Goal: Task Accomplishment & Management: Complete application form

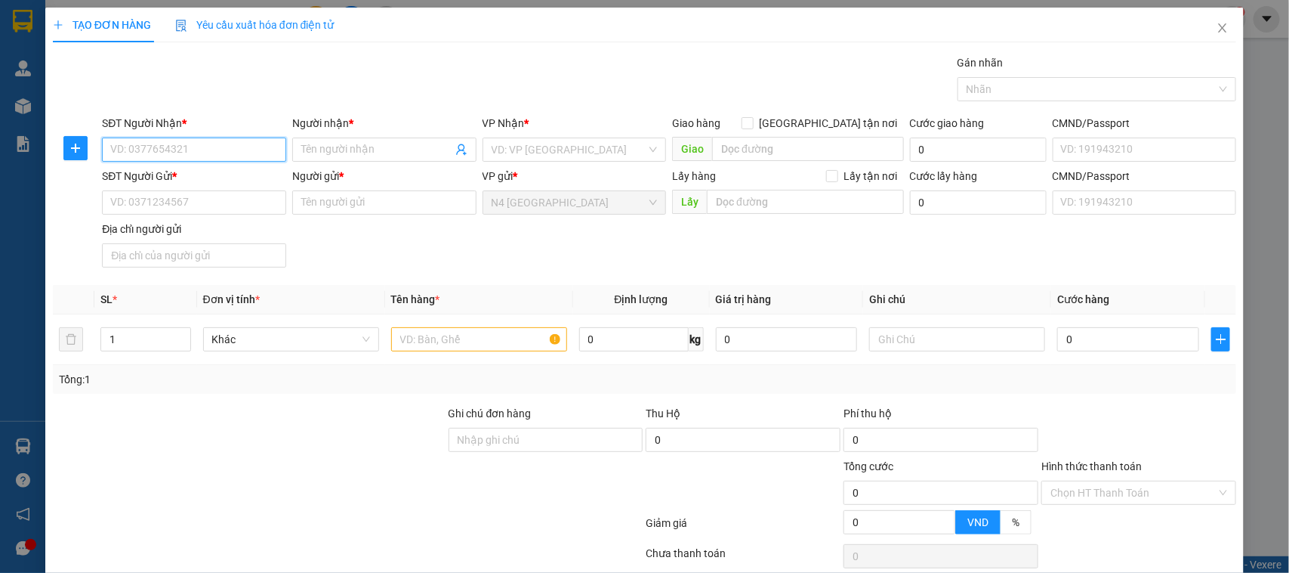
click at [165, 137] on input "SĐT Người Nhận *" at bounding box center [194, 149] width 184 height 24
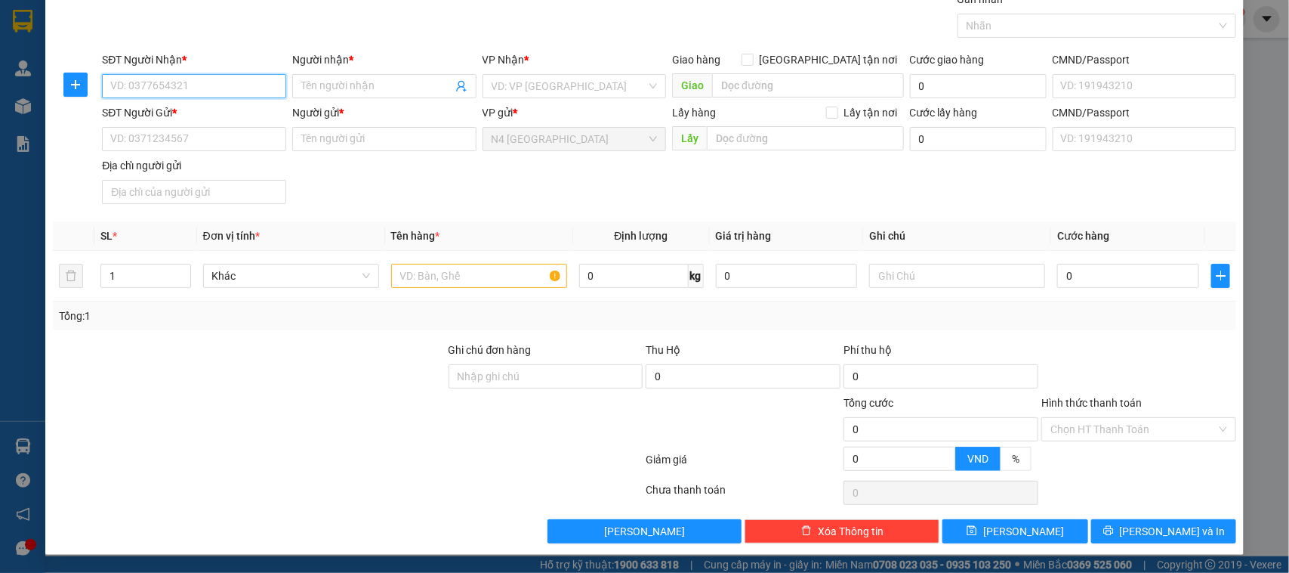
paste input "0368796164"
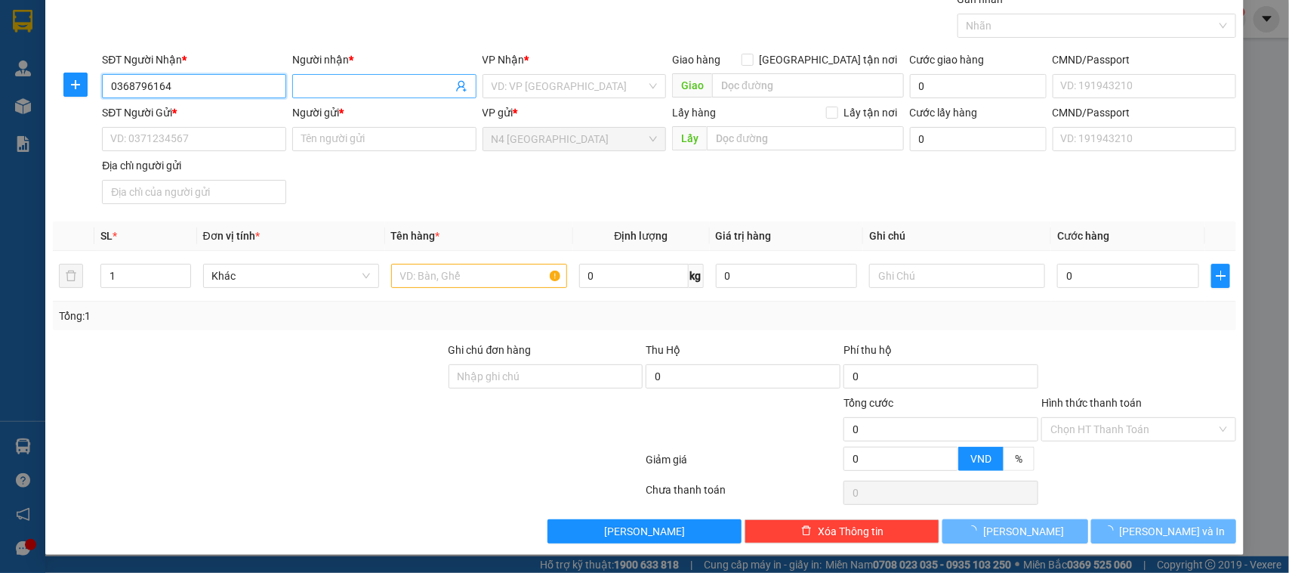
type input "0368796164"
click at [325, 84] on input "Người nhận *" at bounding box center [376, 86] width 151 height 17
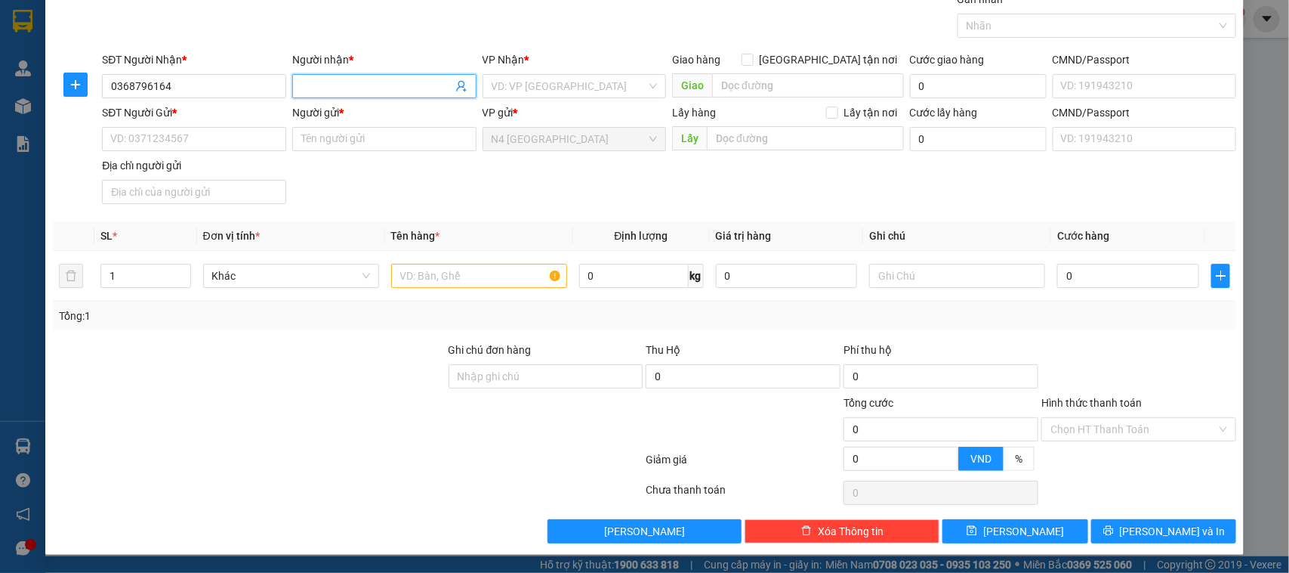
paste input "LIỄU"
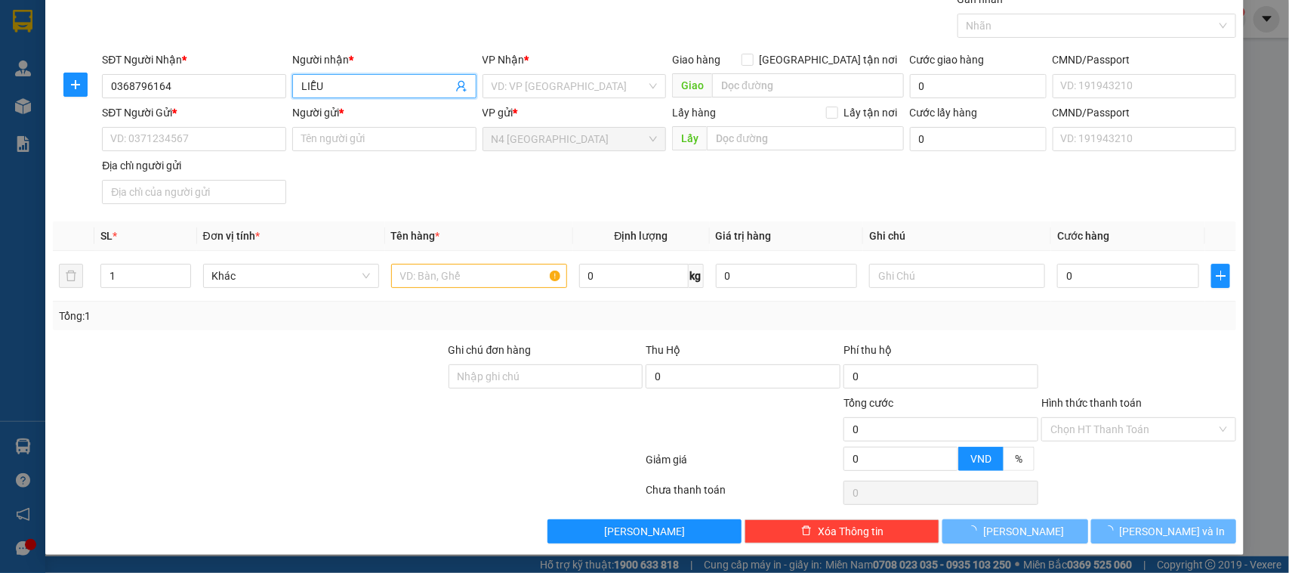
type input "LIỄU"
click at [171, 134] on input "SĐT Người Gửi *" at bounding box center [194, 139] width 184 height 24
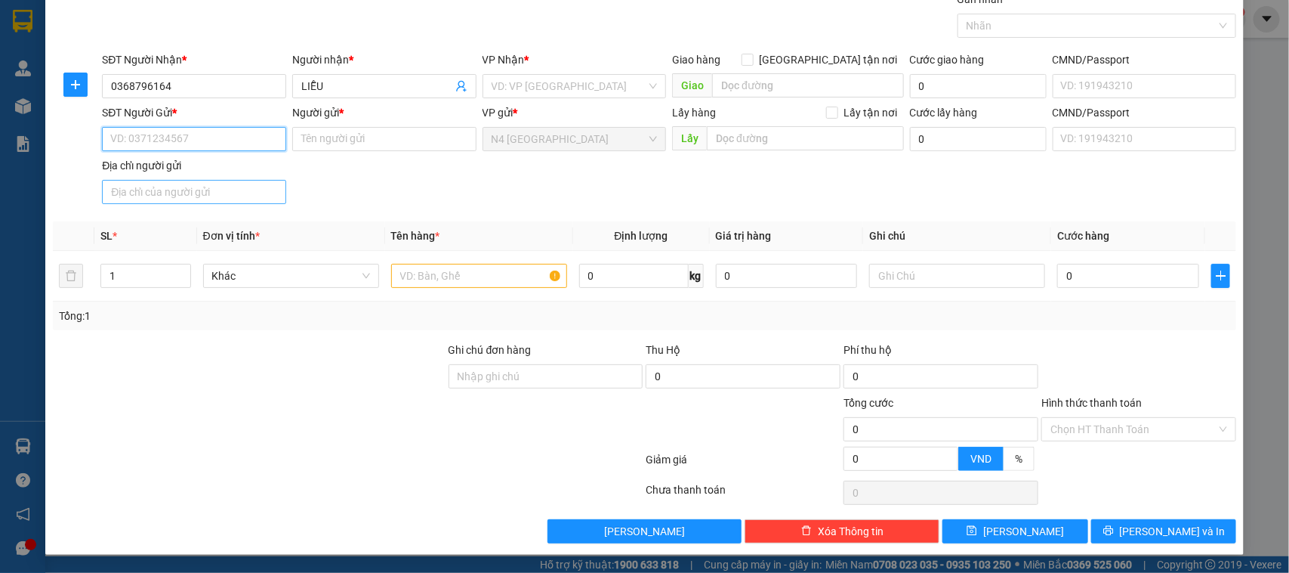
paste input "0964401403"
type input "0964401403"
click at [315, 134] on input "Người gửi *" at bounding box center [384, 139] width 184 height 24
paste input "CTY [PERSON_NAME]"
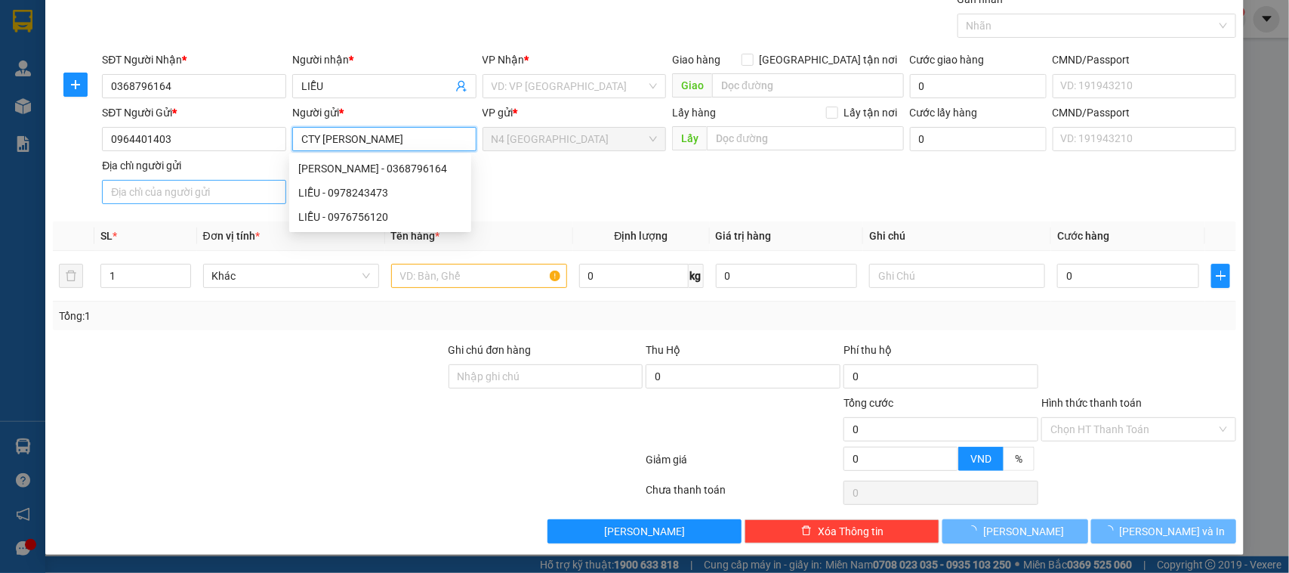
type input "CTY [PERSON_NAME]"
drag, startPoint x: 224, startPoint y: 195, endPoint x: 239, endPoint y: 51, distance: 144.3
click at [224, 194] on input "Địa chỉ người gửi" at bounding box center [194, 192] width 184 height 24
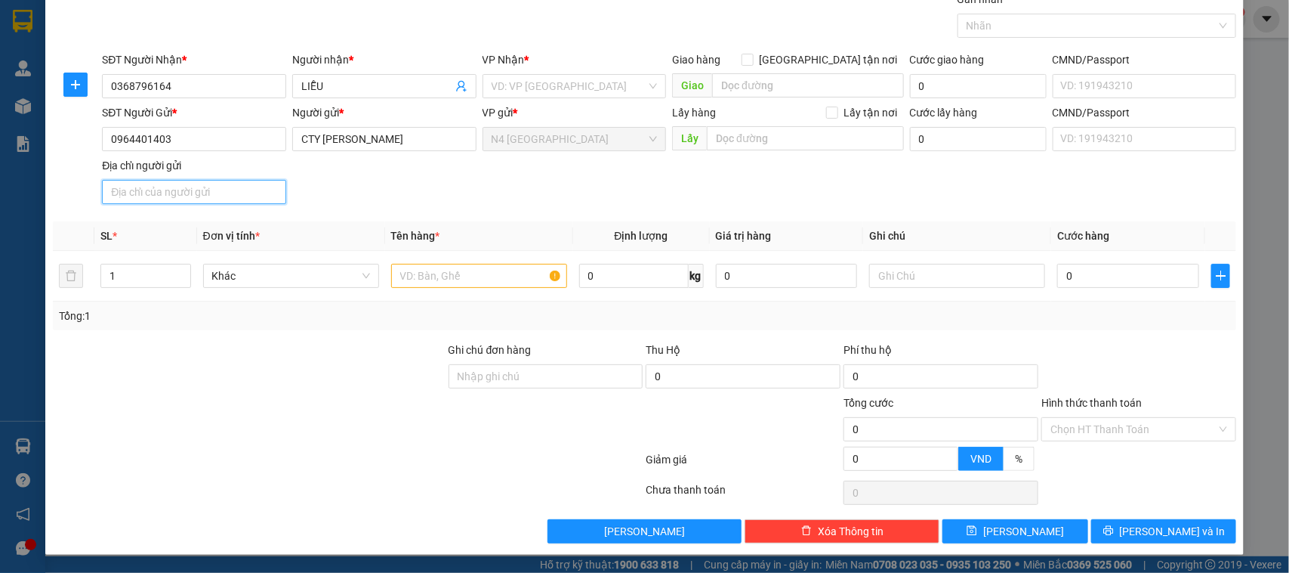
paste input "[STREET_ADDRESS],"
type input "[STREET_ADDRESS],"
click at [511, 77] on input "search" at bounding box center [570, 86] width 156 height 23
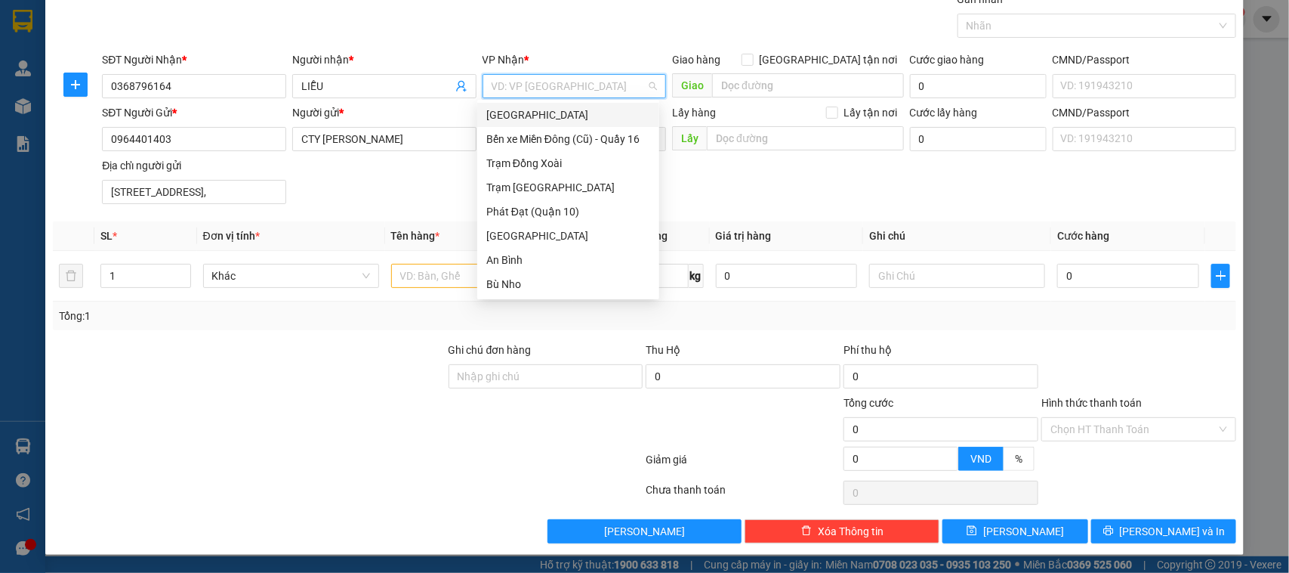
click at [526, 114] on div "[GEOGRAPHIC_DATA]" at bounding box center [568, 115] width 164 height 17
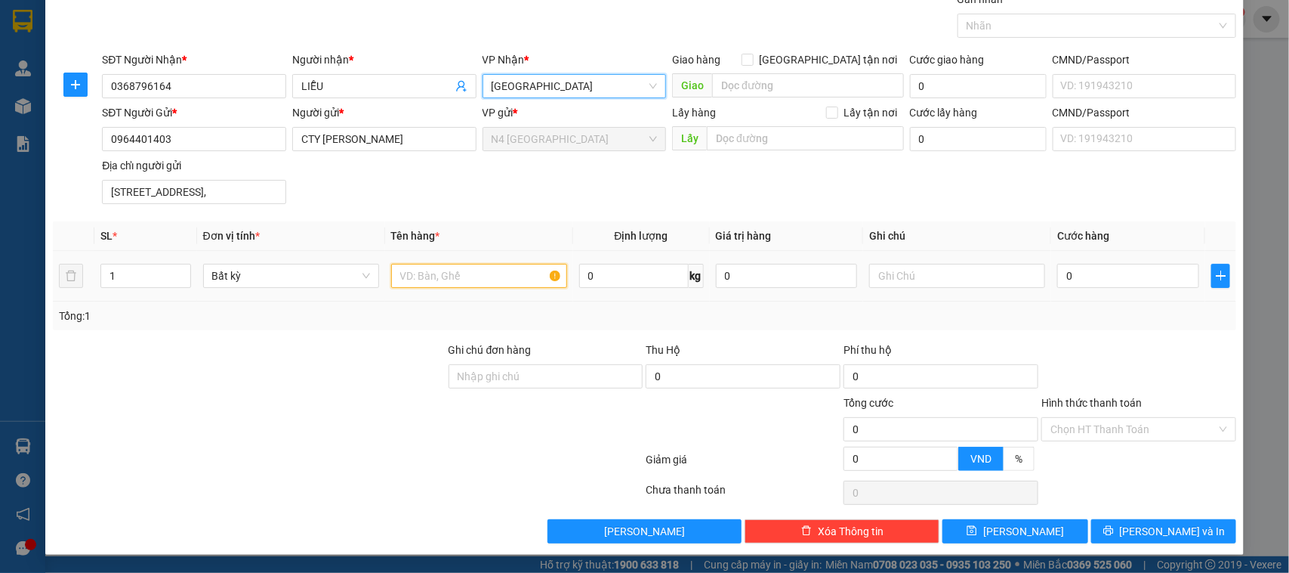
click at [483, 268] on input "text" at bounding box center [479, 276] width 176 height 24
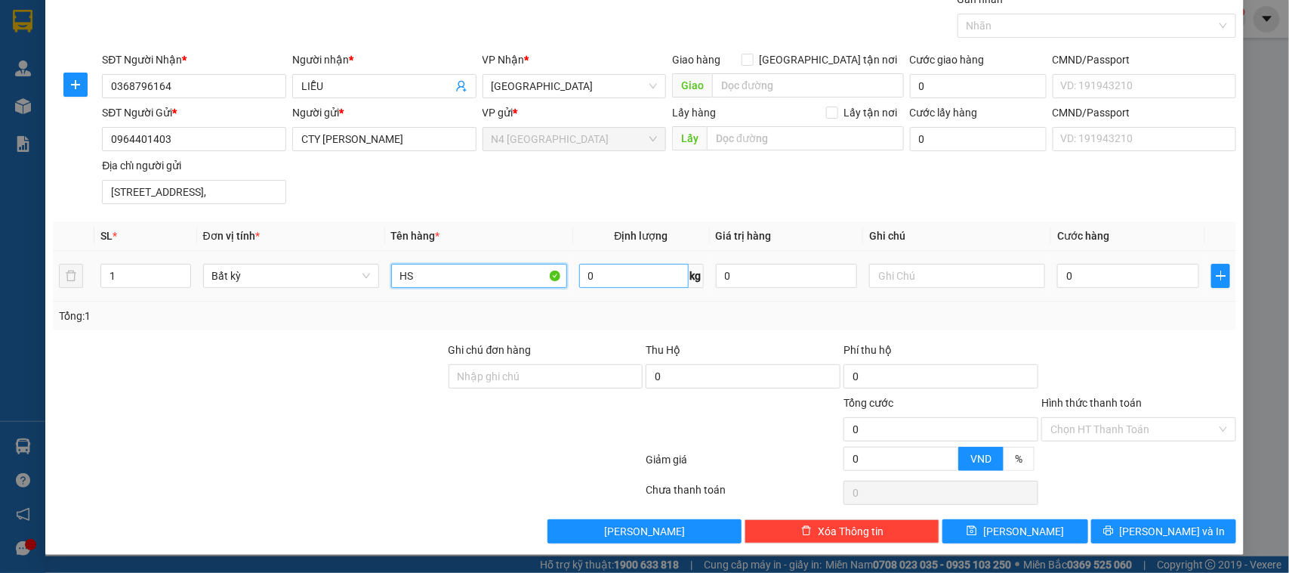
type input "HS"
click at [620, 267] on input "0" at bounding box center [634, 276] width 110 height 24
type input "1"
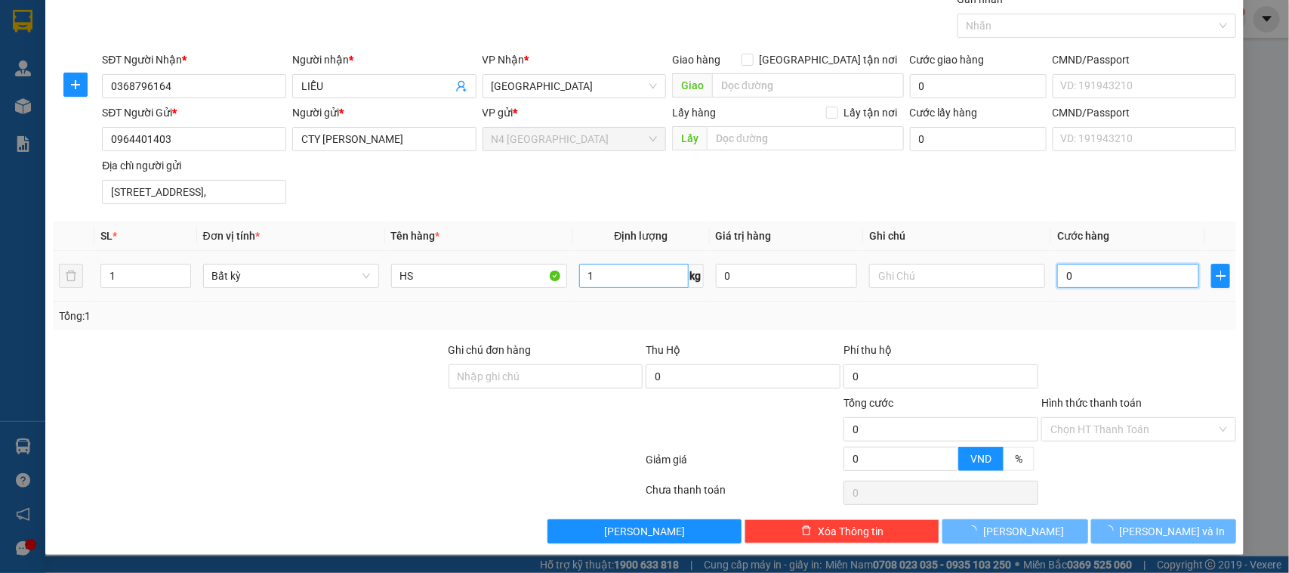
type input "30.000"
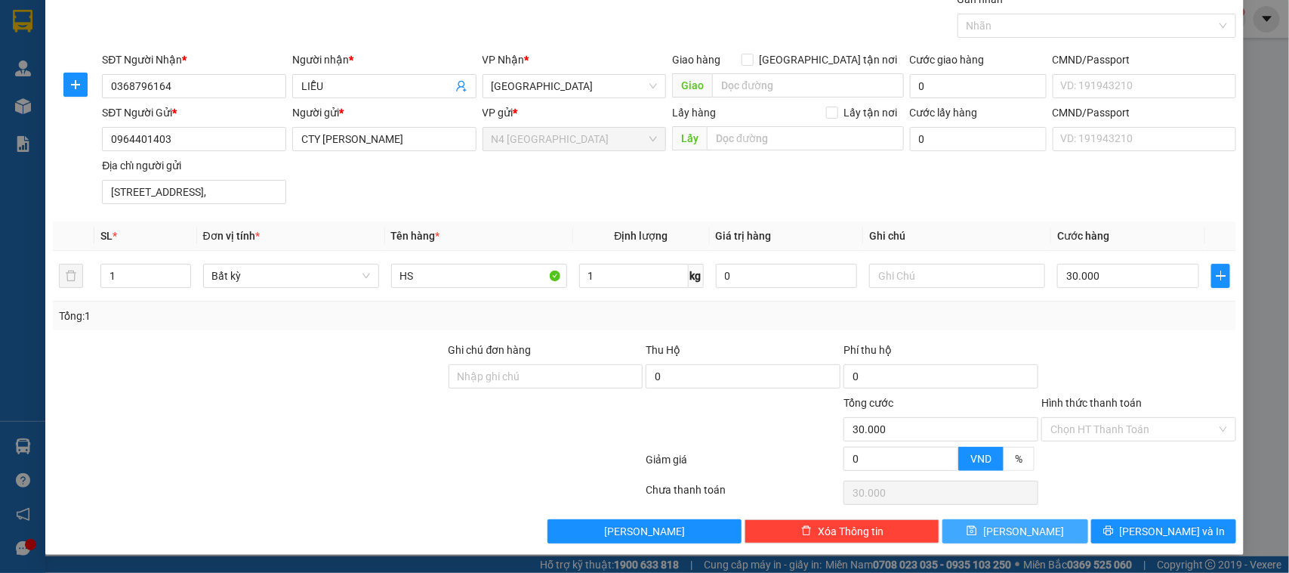
click at [1018, 530] on span "[PERSON_NAME]" at bounding box center [1023, 531] width 81 height 17
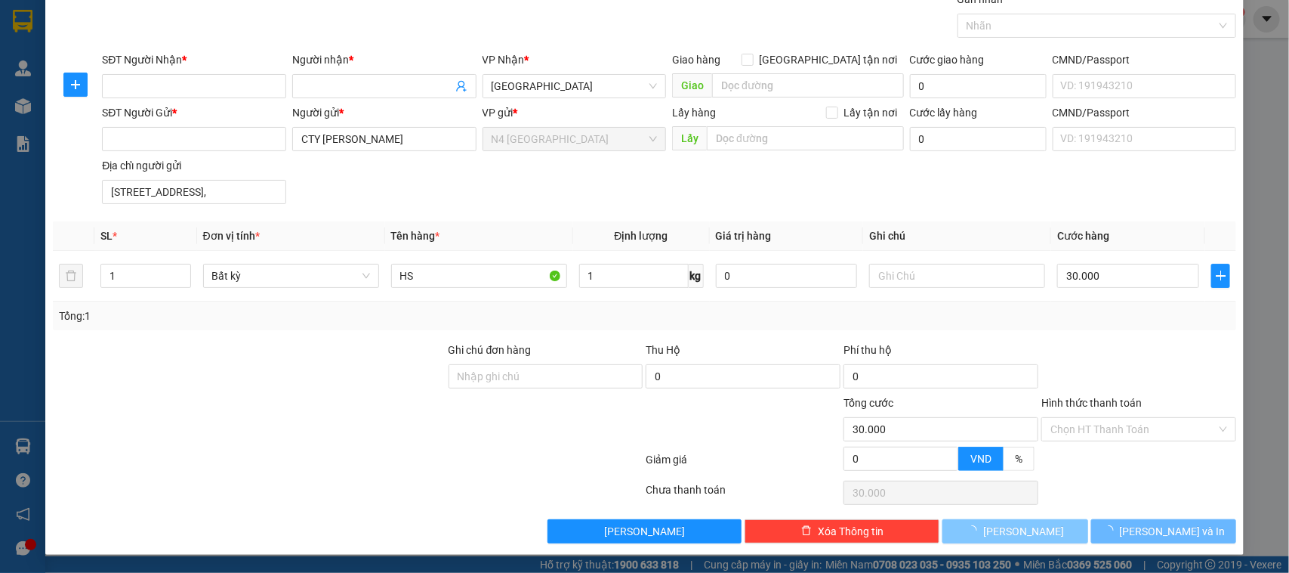
type input "0"
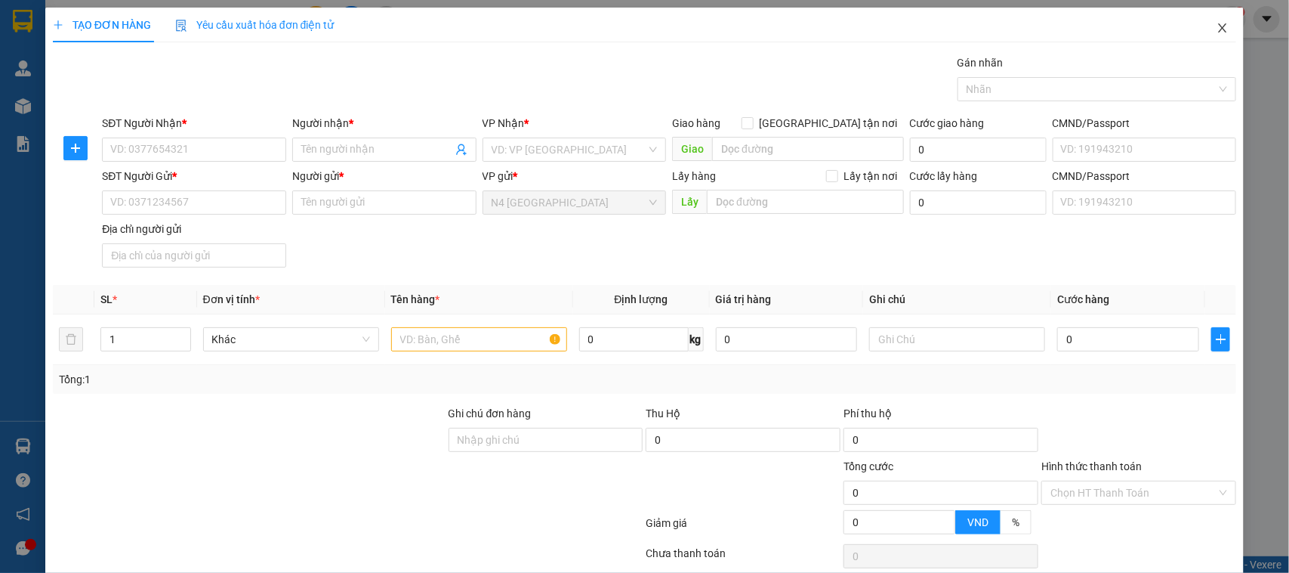
click at [1217, 29] on icon "close" at bounding box center [1223, 28] width 12 height 12
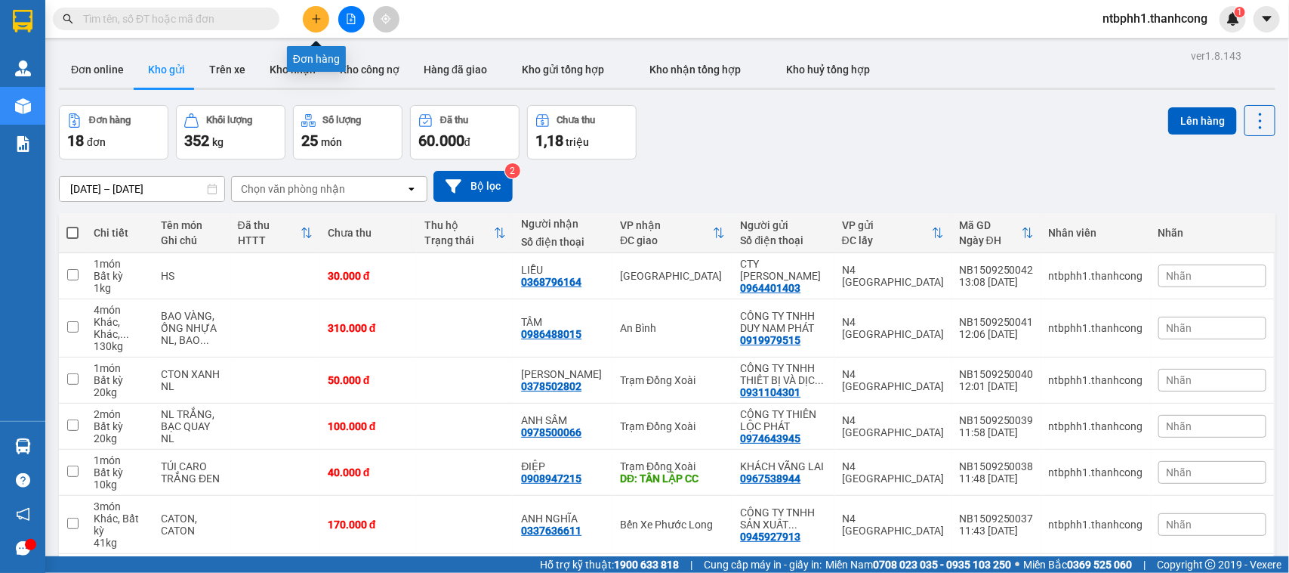
click at [322, 13] on button at bounding box center [316, 19] width 26 height 26
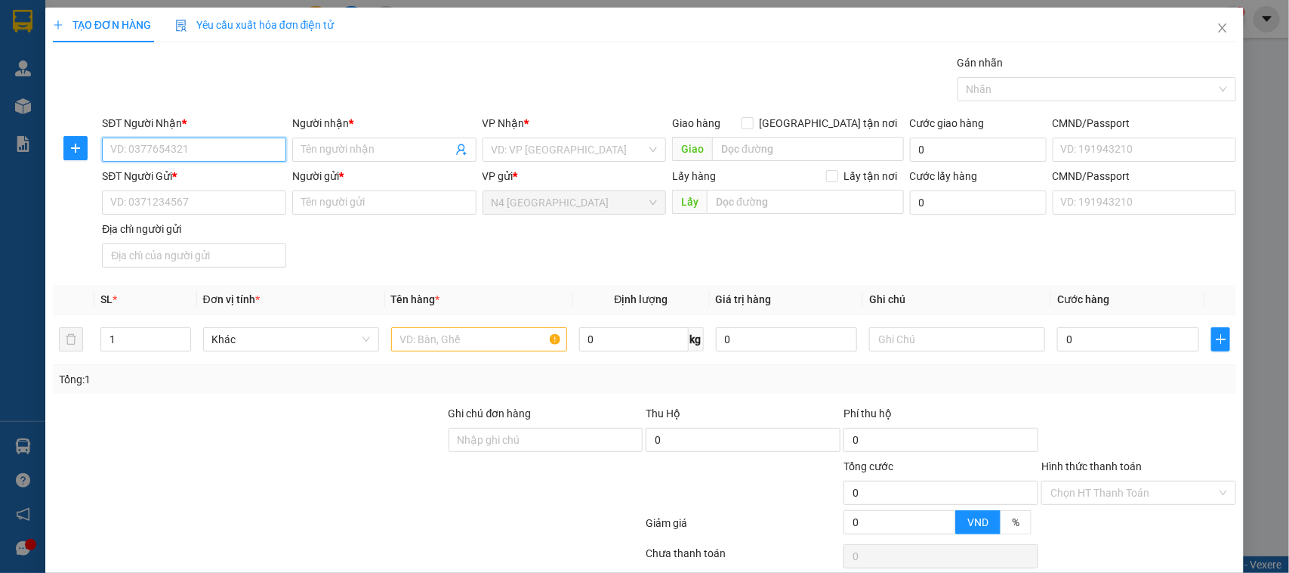
paste input "0965.208.989"
type input "0965.208.989"
click at [341, 147] on input "Người nhận *" at bounding box center [376, 149] width 151 height 17
paste input "ANH BE"
type input "ANH BE"
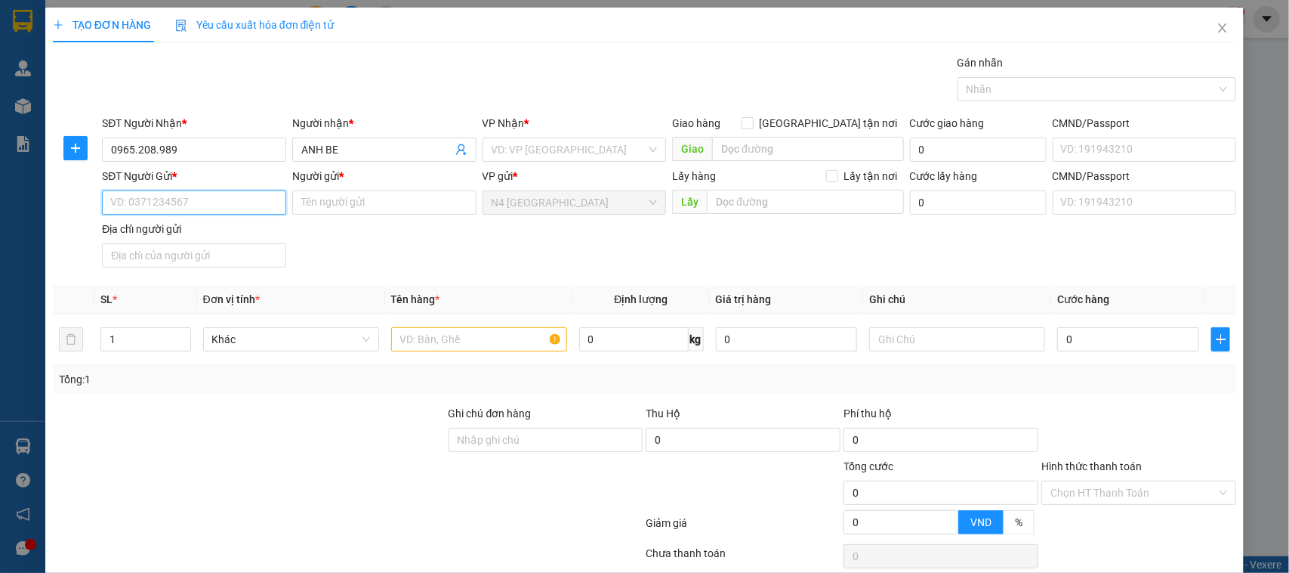
click at [252, 195] on input "SĐT Người Gửi *" at bounding box center [194, 202] width 184 height 24
paste input "0899707161"
type input "0899707161"
click at [357, 185] on div "Người gửi *" at bounding box center [384, 179] width 184 height 23
click at [363, 197] on input "Người gửi *" at bounding box center [384, 202] width 184 height 24
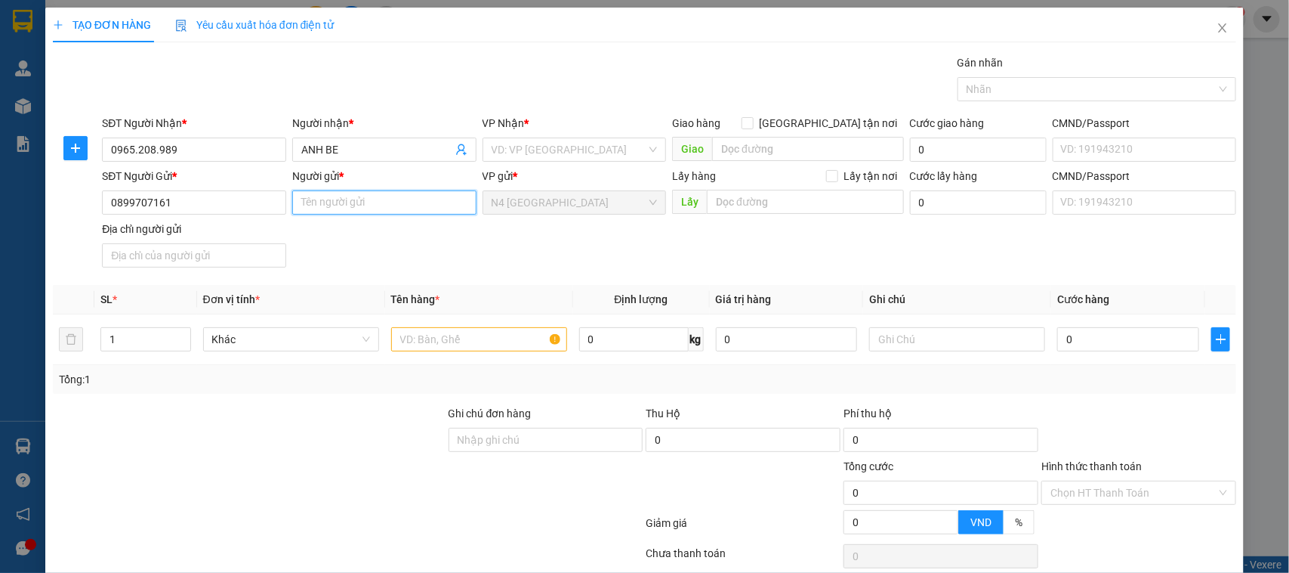
paste input "[PERSON_NAME]"
type input "[PERSON_NAME]"
click at [225, 251] on input "Địa chỉ người gửi" at bounding box center [194, 255] width 184 height 24
paste input "22A HOÀN ANH,[GEOGRAPHIC_DATA], TỈNH [GEOGRAPHIC_DATA]"
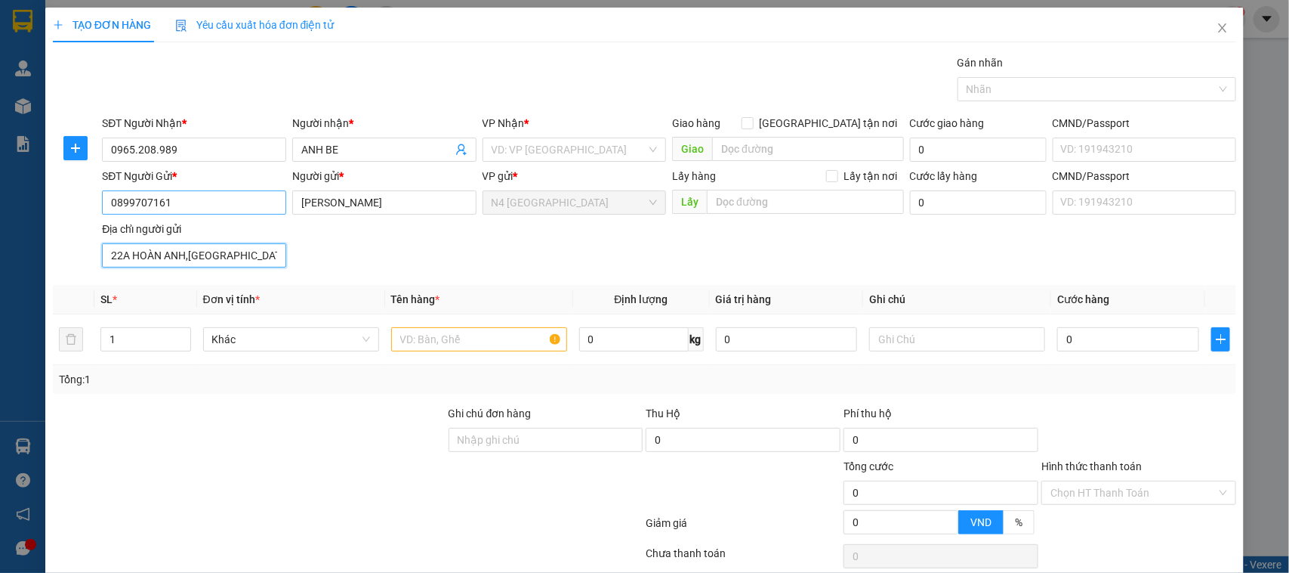
scroll to position [0, 100]
type input "22A HOÀN ANH,[GEOGRAPHIC_DATA], TỈNH [GEOGRAPHIC_DATA]"
click at [549, 153] on input "search" at bounding box center [570, 149] width 156 height 23
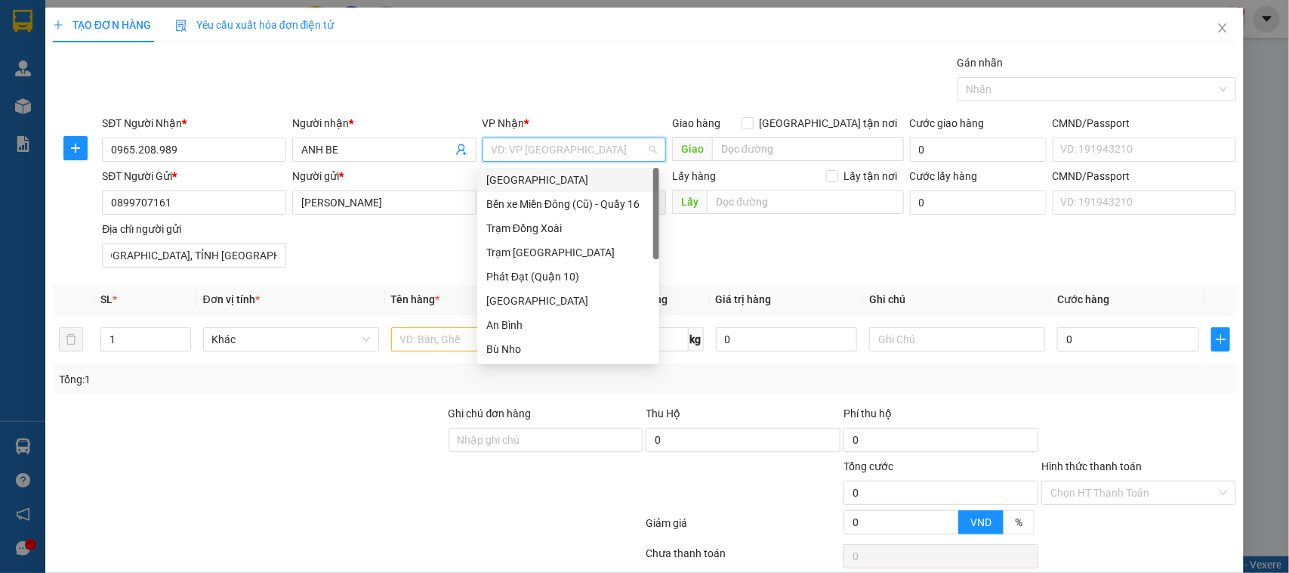
scroll to position [0, 0]
click at [538, 228] on div "Trạm Đồng Xoài" at bounding box center [568, 228] width 164 height 17
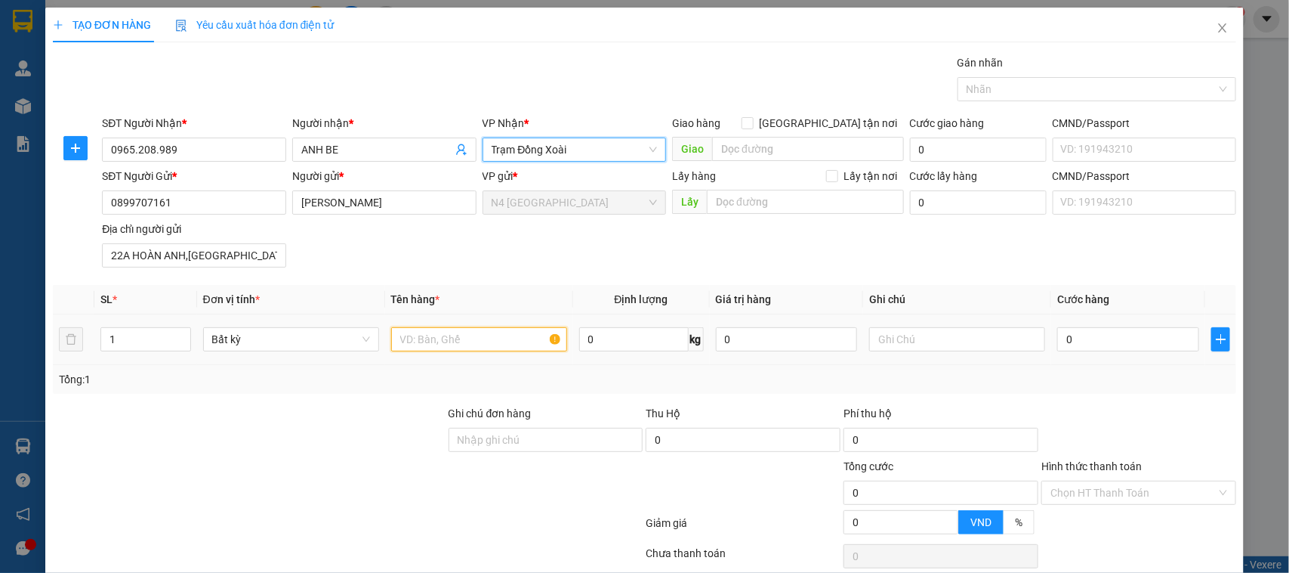
click at [462, 336] on input "text" at bounding box center [479, 339] width 176 height 24
type input "CATON NL"
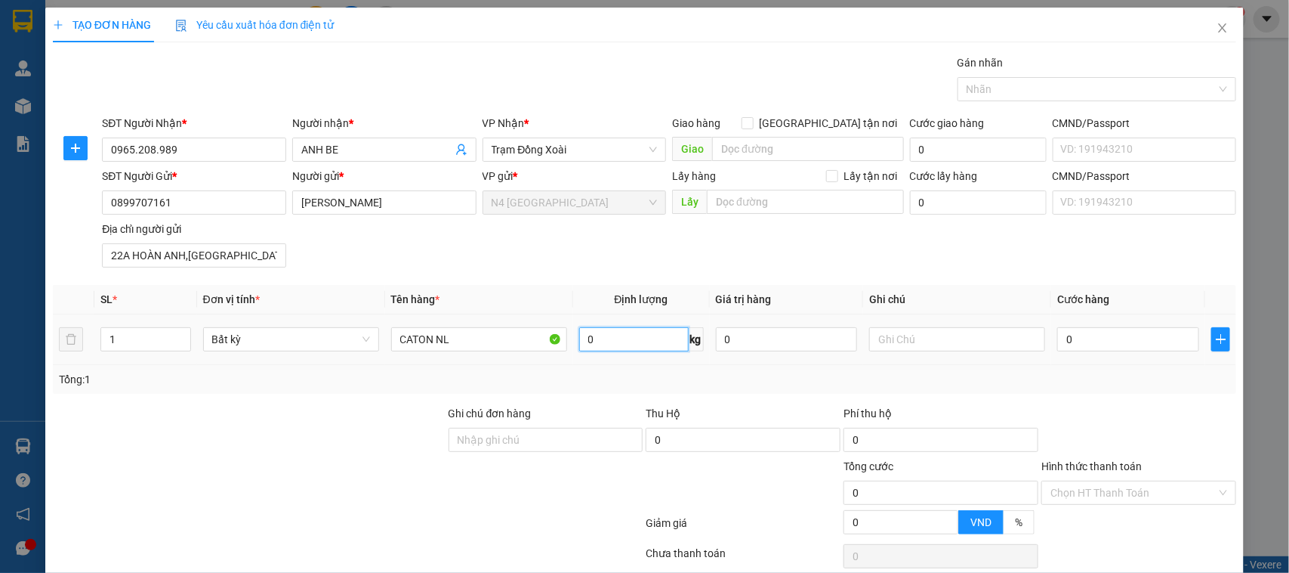
click at [603, 342] on input "0" at bounding box center [634, 339] width 110 height 24
drag, startPoint x: 122, startPoint y: 338, endPoint x: 0, endPoint y: 316, distance: 124.3
click at [0, 316] on div "TẠO ĐƠN HÀNG Yêu cầu xuất hóa đơn điện tử Transit Pickup Surcharge Ids Transit …" at bounding box center [644, 286] width 1289 height 573
type input "6"
click at [597, 334] on input "0" at bounding box center [634, 339] width 110 height 24
